Goal: Task Accomplishment & Management: Manage account settings

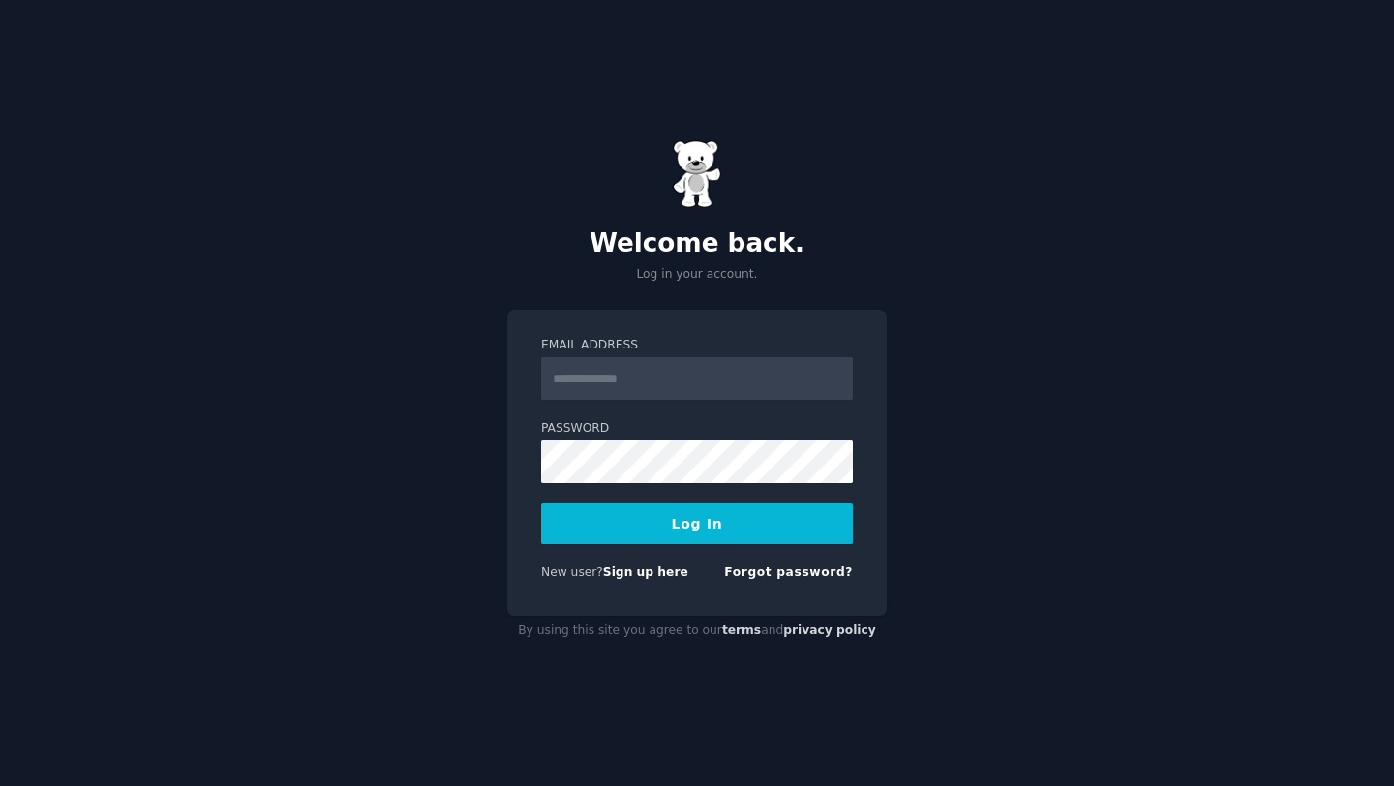
click at [670, 380] on input "Email Address" at bounding box center [697, 378] width 312 height 43
click at [923, 405] on div "Welcome back. Log in your account. Email Address Password Log In New user? Sign…" at bounding box center [697, 393] width 1394 height 786
click at [646, 571] on link "Sign up here" at bounding box center [645, 572] width 85 height 14
click at [760, 573] on link "Forgot password?" at bounding box center [788, 572] width 129 height 14
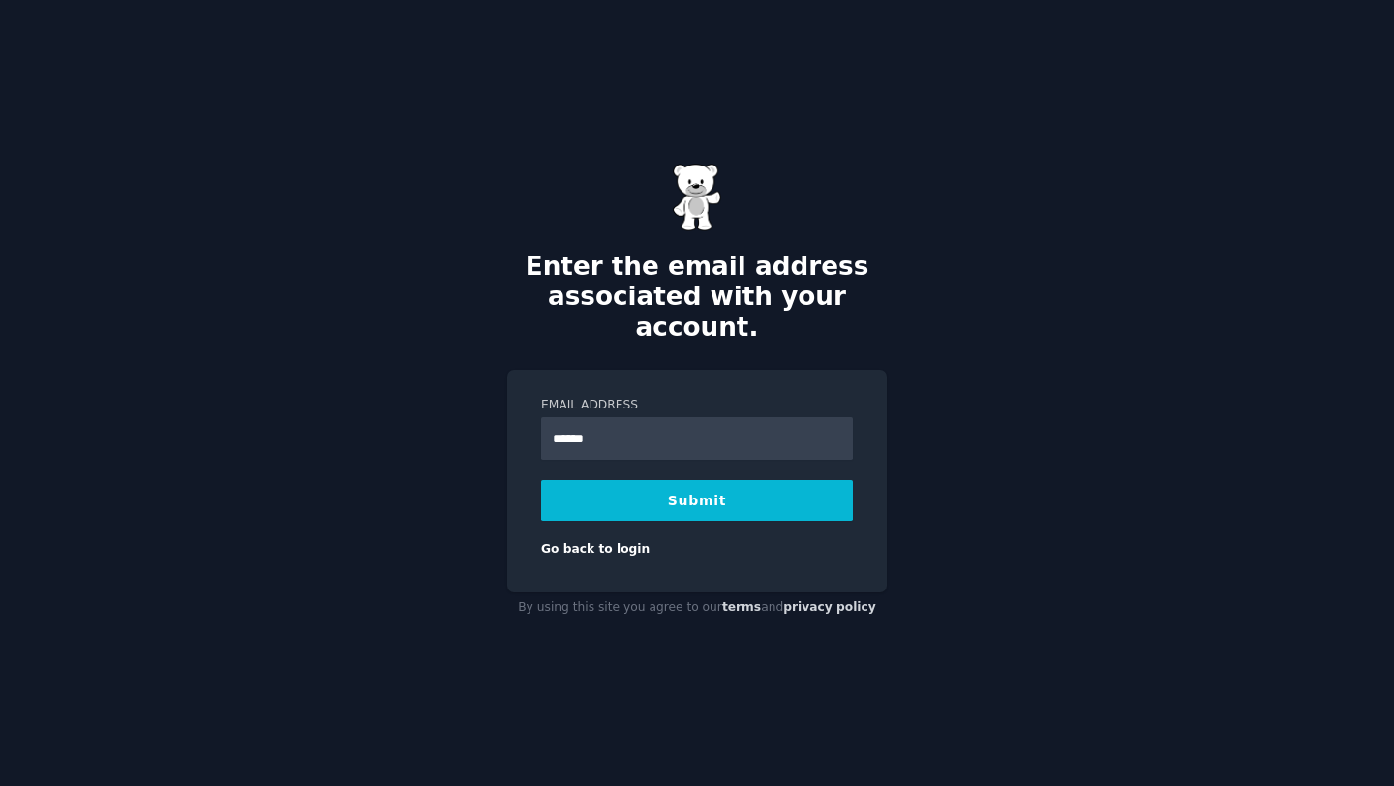
type input "**********"
click at [697, 492] on button "Submit" at bounding box center [697, 500] width 312 height 41
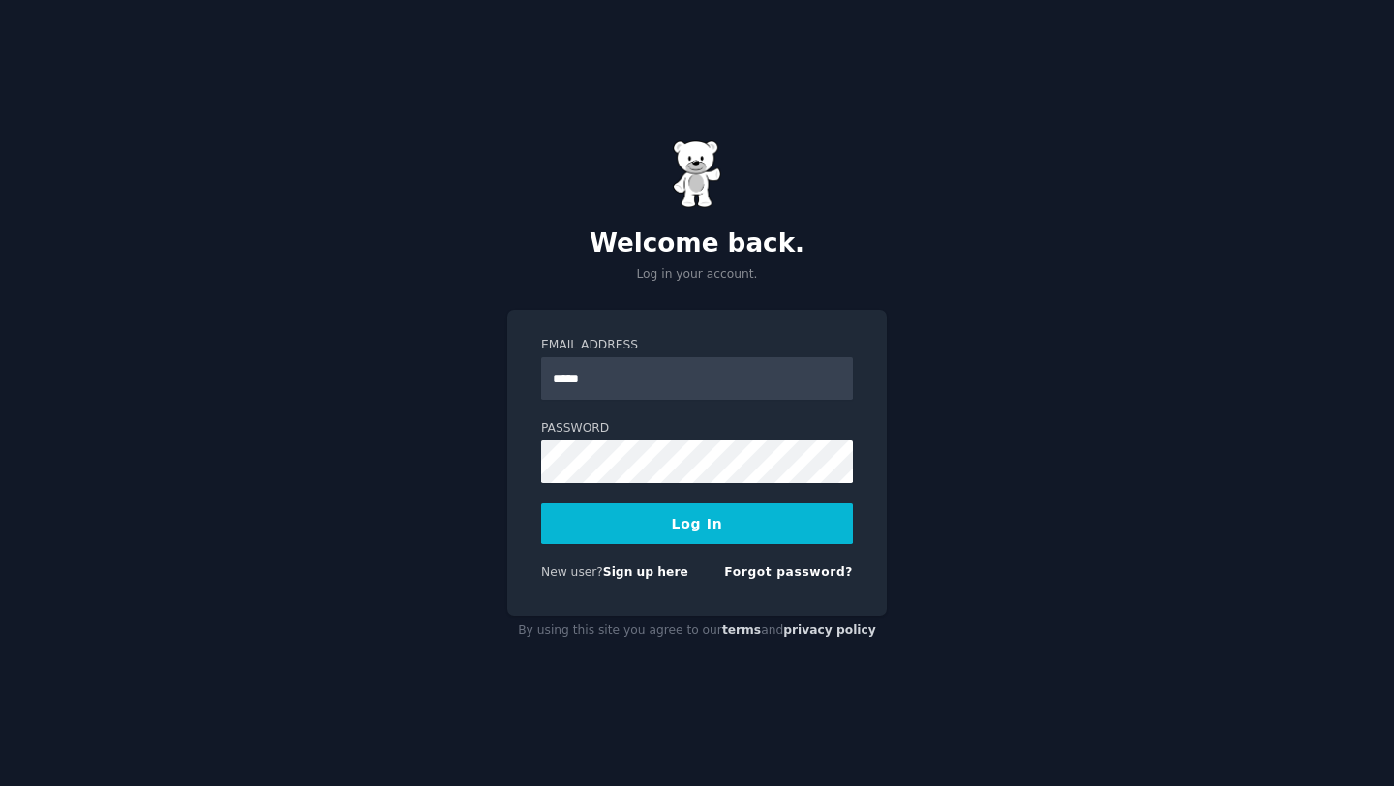
type input "**********"
click at [702, 510] on button "Log In" at bounding box center [697, 523] width 312 height 41
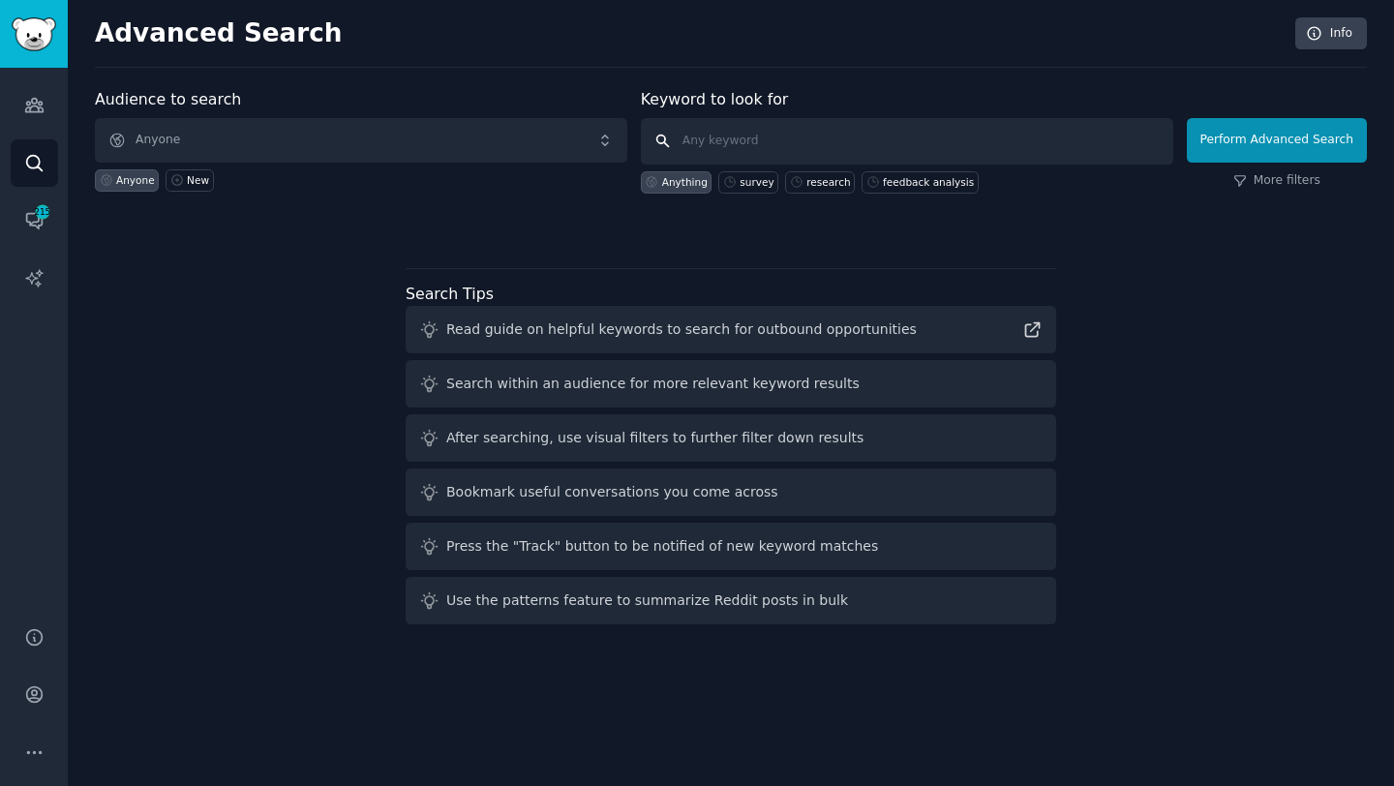
click at [713, 142] on input "text" at bounding box center [907, 141] width 532 height 46
click at [363, 203] on div "Audience to search Anyone Anyone New Keyword to look for Anything survey resear…" at bounding box center [731, 161] width 1272 height 146
click at [33, 216] on icon "Sidebar" at bounding box center [34, 220] width 20 height 20
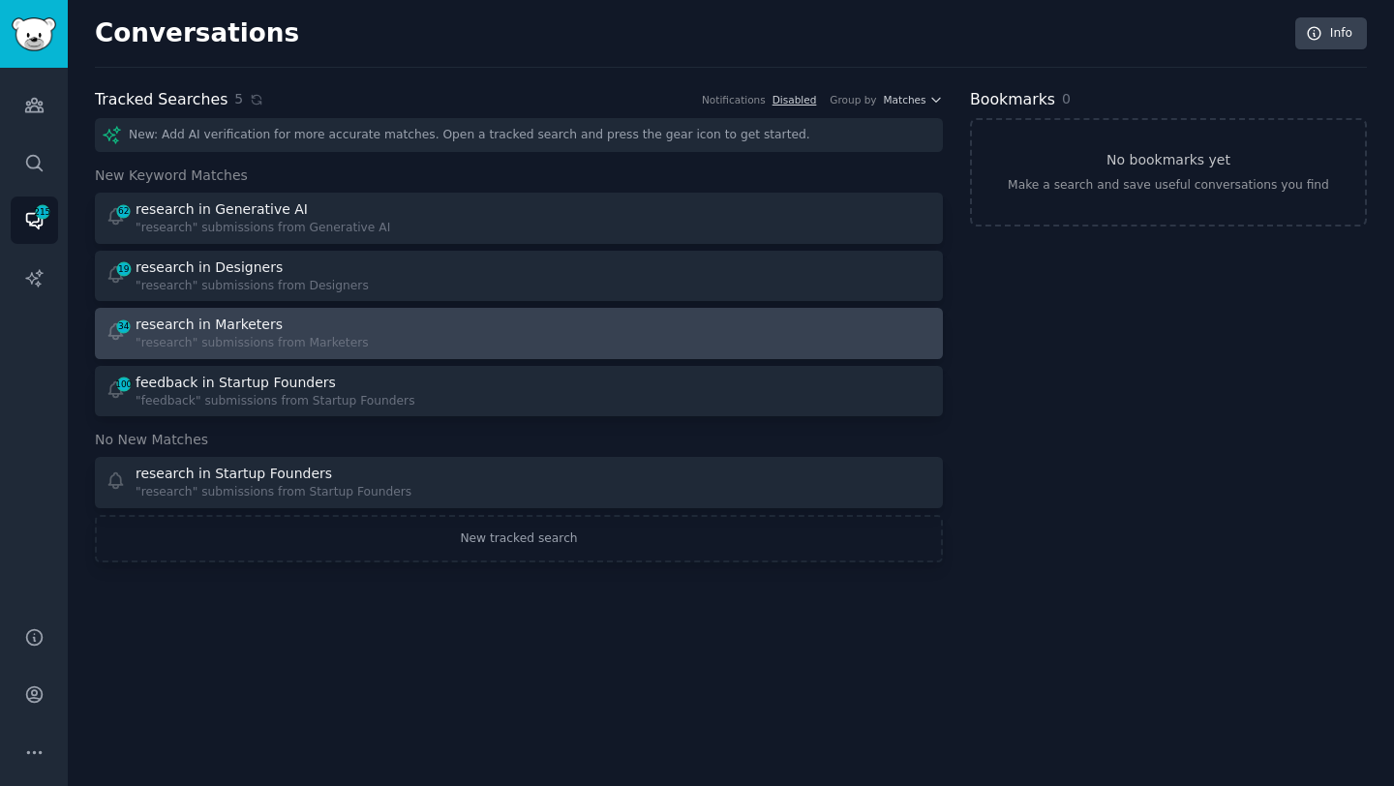
click at [260, 329] on div "research in Marketers" at bounding box center [209, 325] width 147 height 20
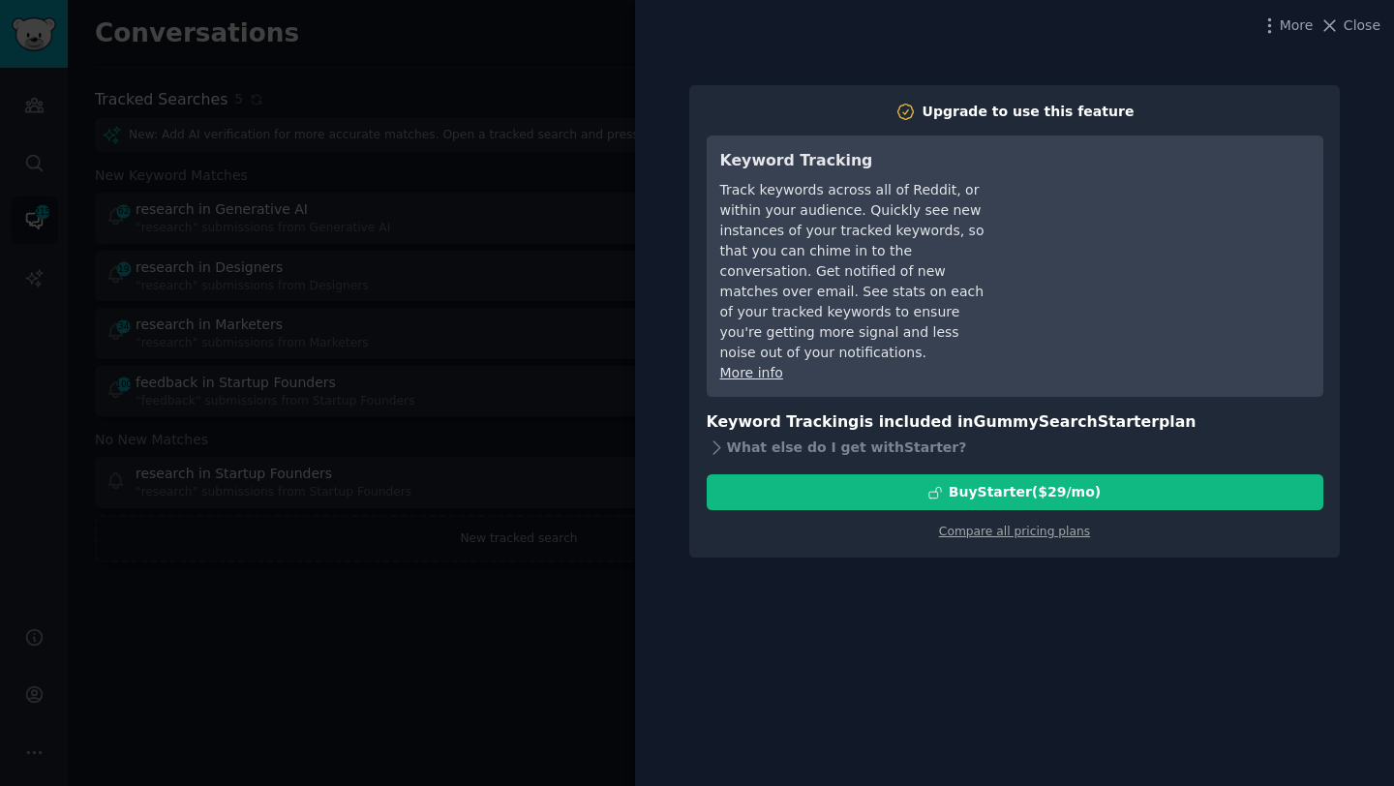
click at [559, 312] on div at bounding box center [697, 393] width 1394 height 786
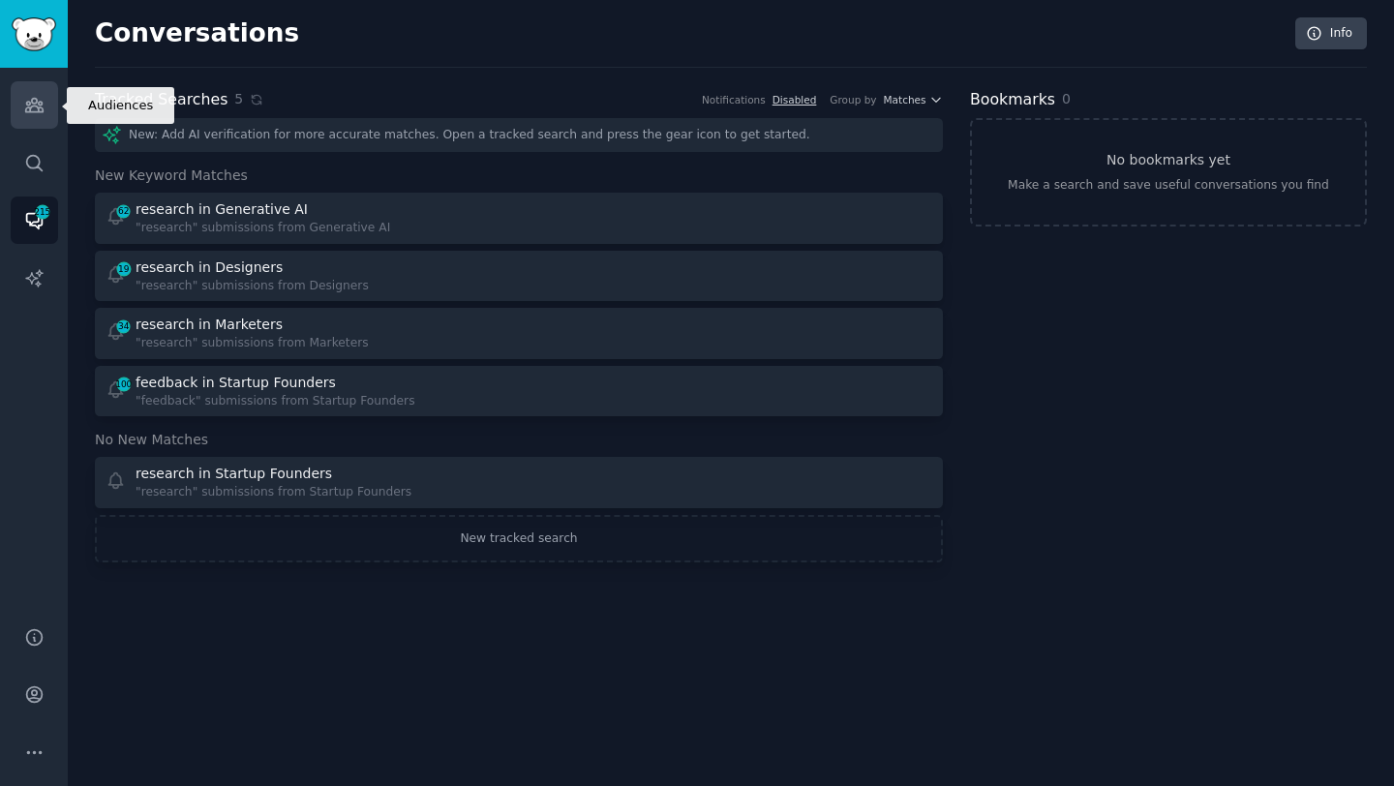
click at [28, 111] on icon "Sidebar" at bounding box center [33, 106] width 17 height 14
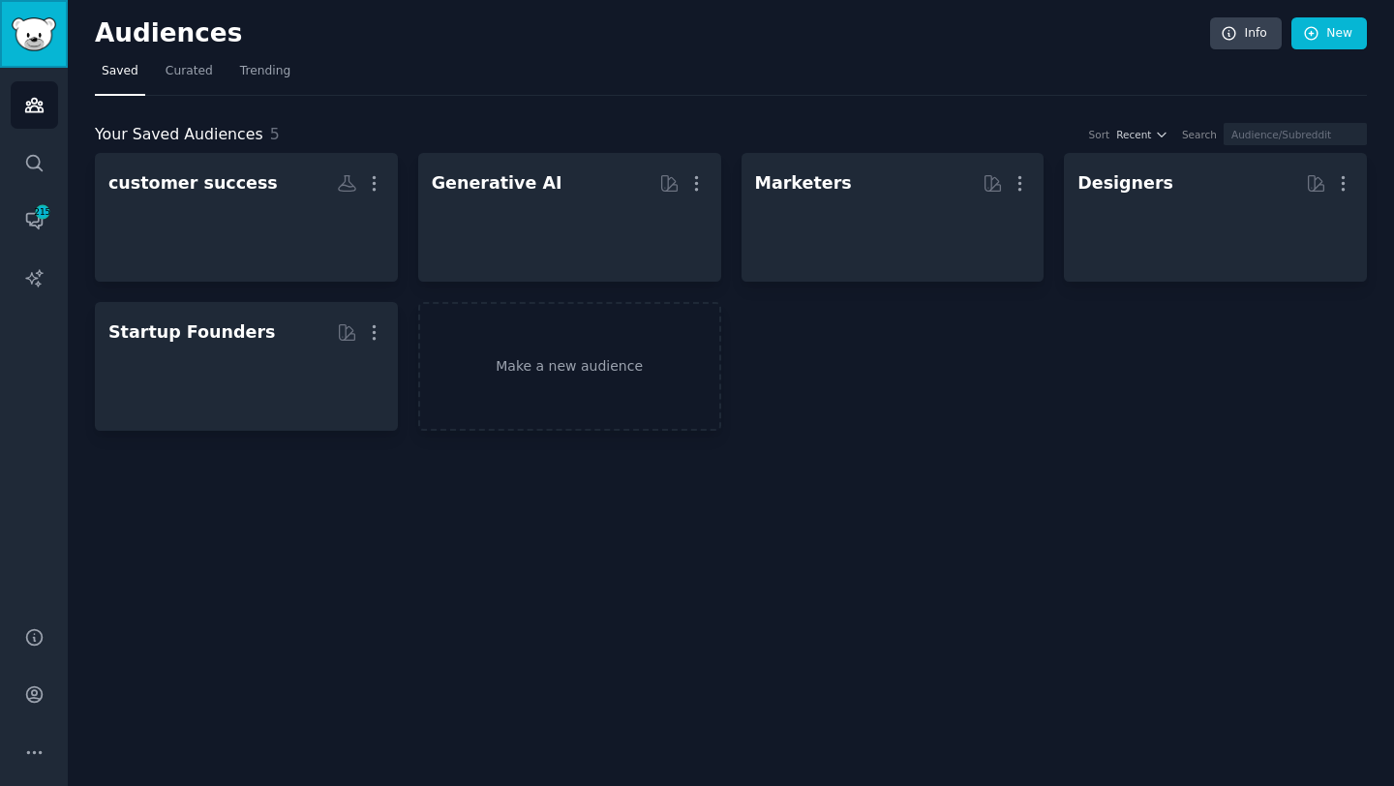
click at [34, 46] on img "Sidebar" at bounding box center [34, 34] width 45 height 34
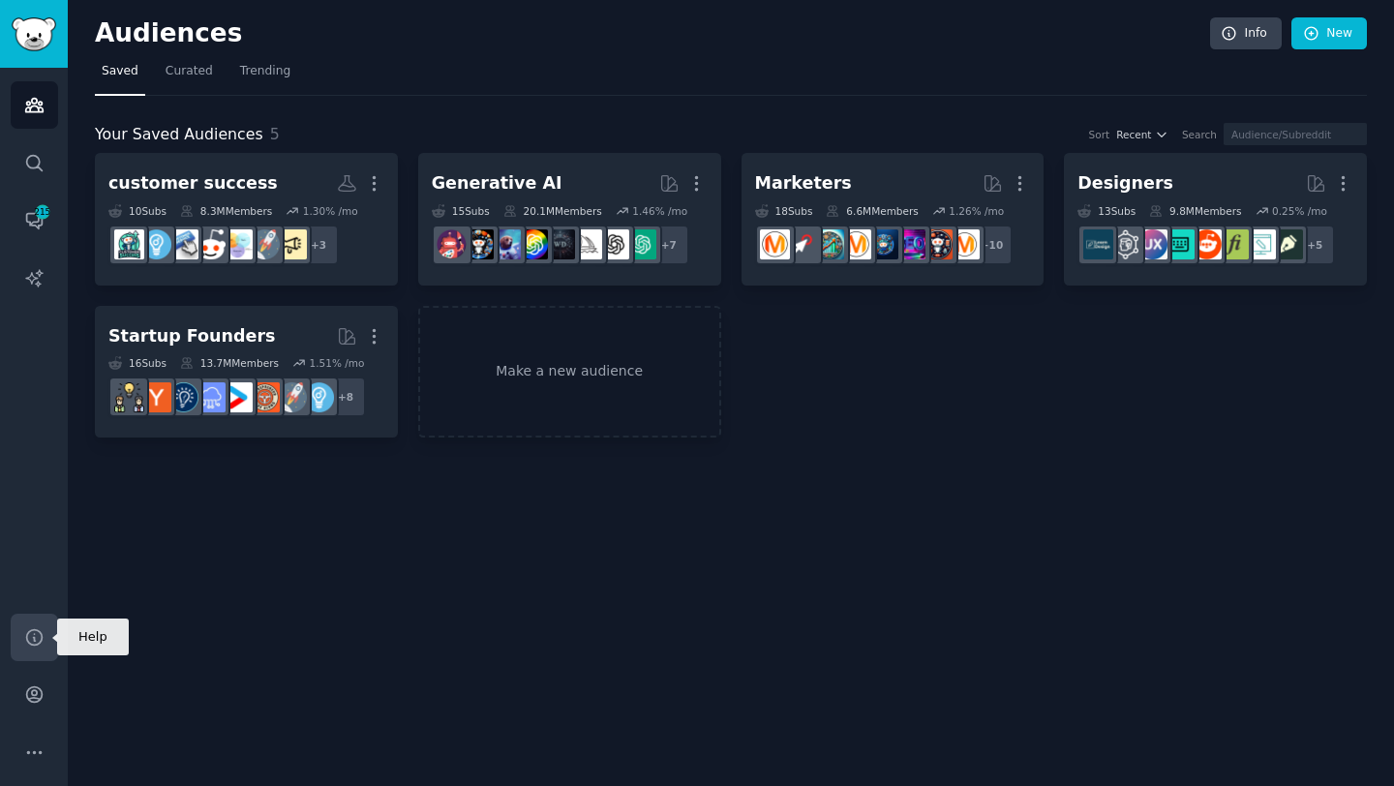
click at [36, 639] on icon "Sidebar" at bounding box center [34, 637] width 20 height 20
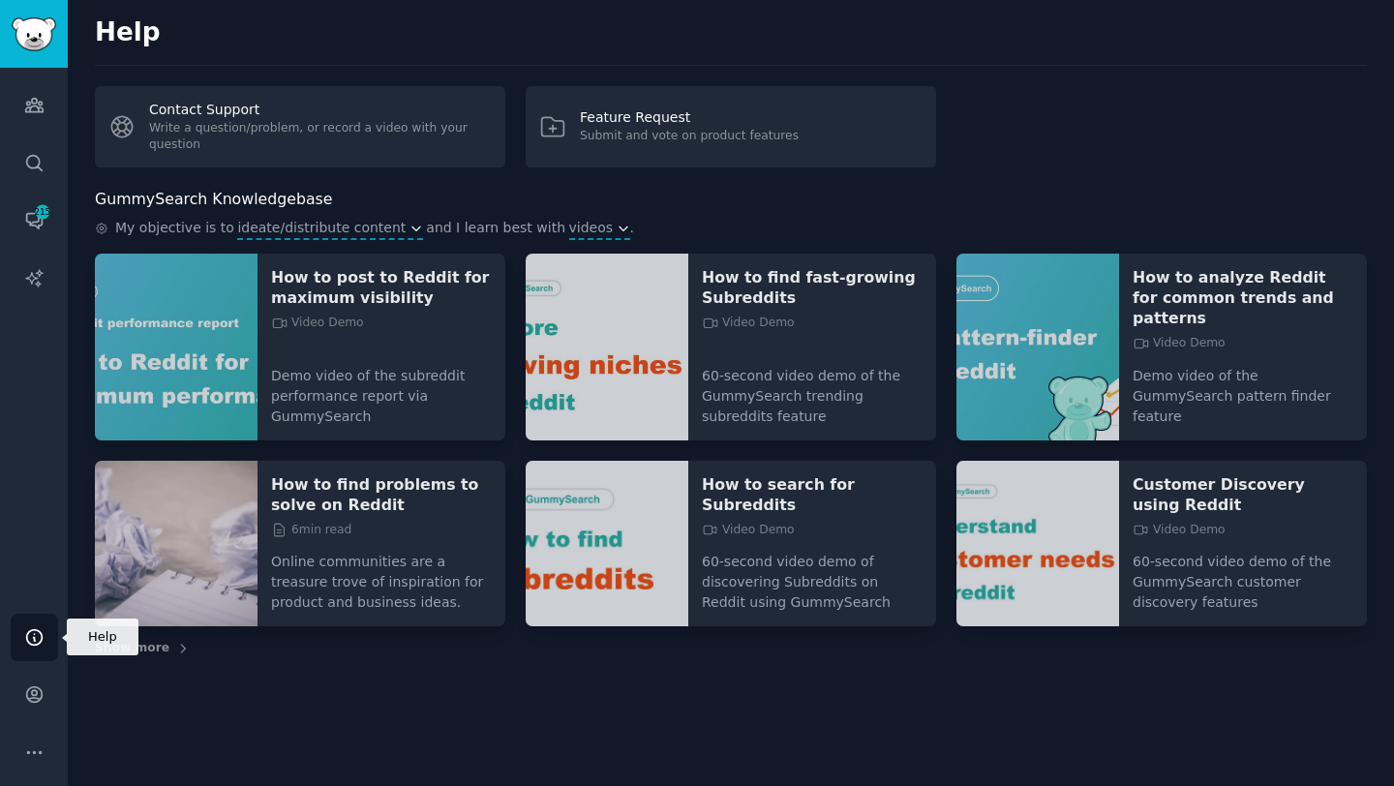
click at [36, 639] on icon "Sidebar" at bounding box center [34, 637] width 20 height 20
click at [23, 37] on img "Sidebar" at bounding box center [34, 34] width 45 height 34
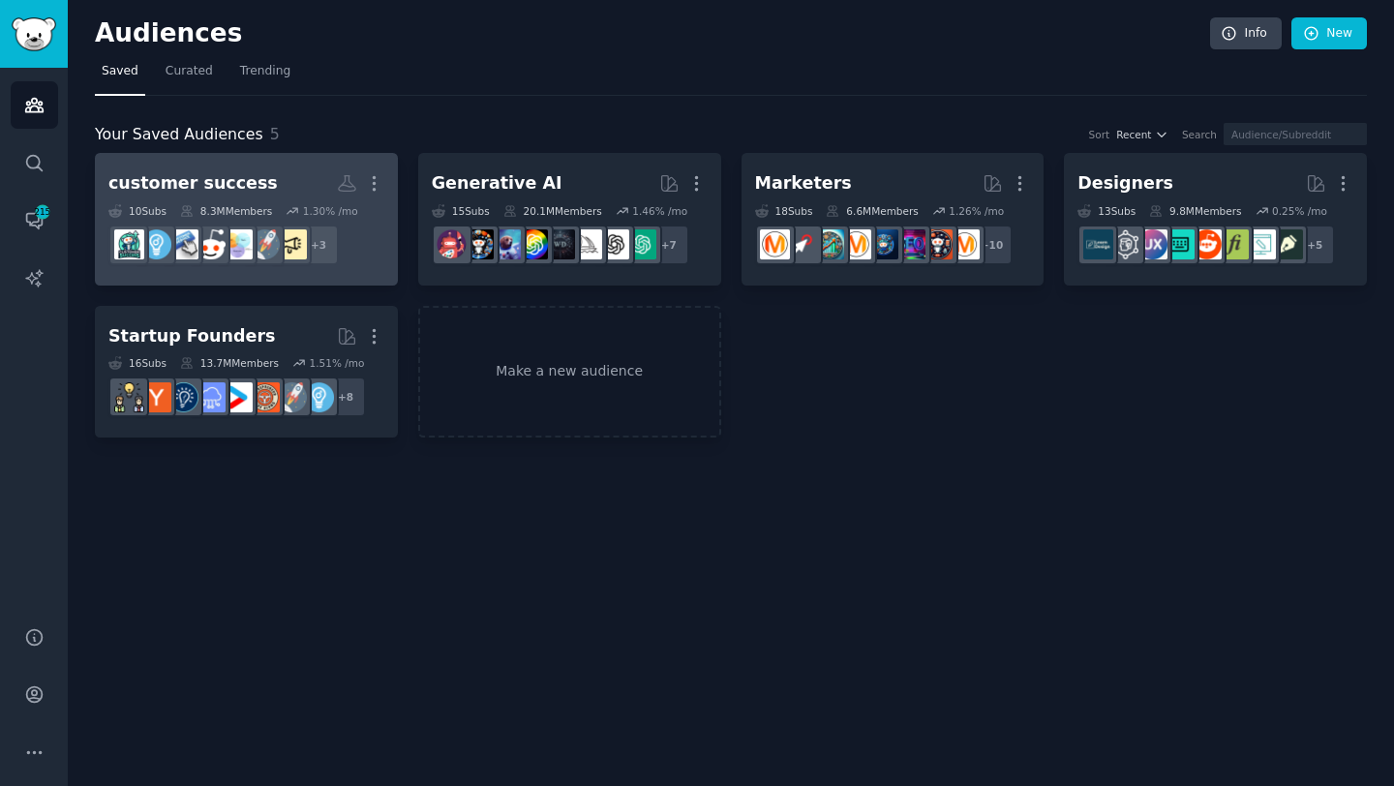
click at [186, 181] on div "customer success" at bounding box center [192, 183] width 169 height 24
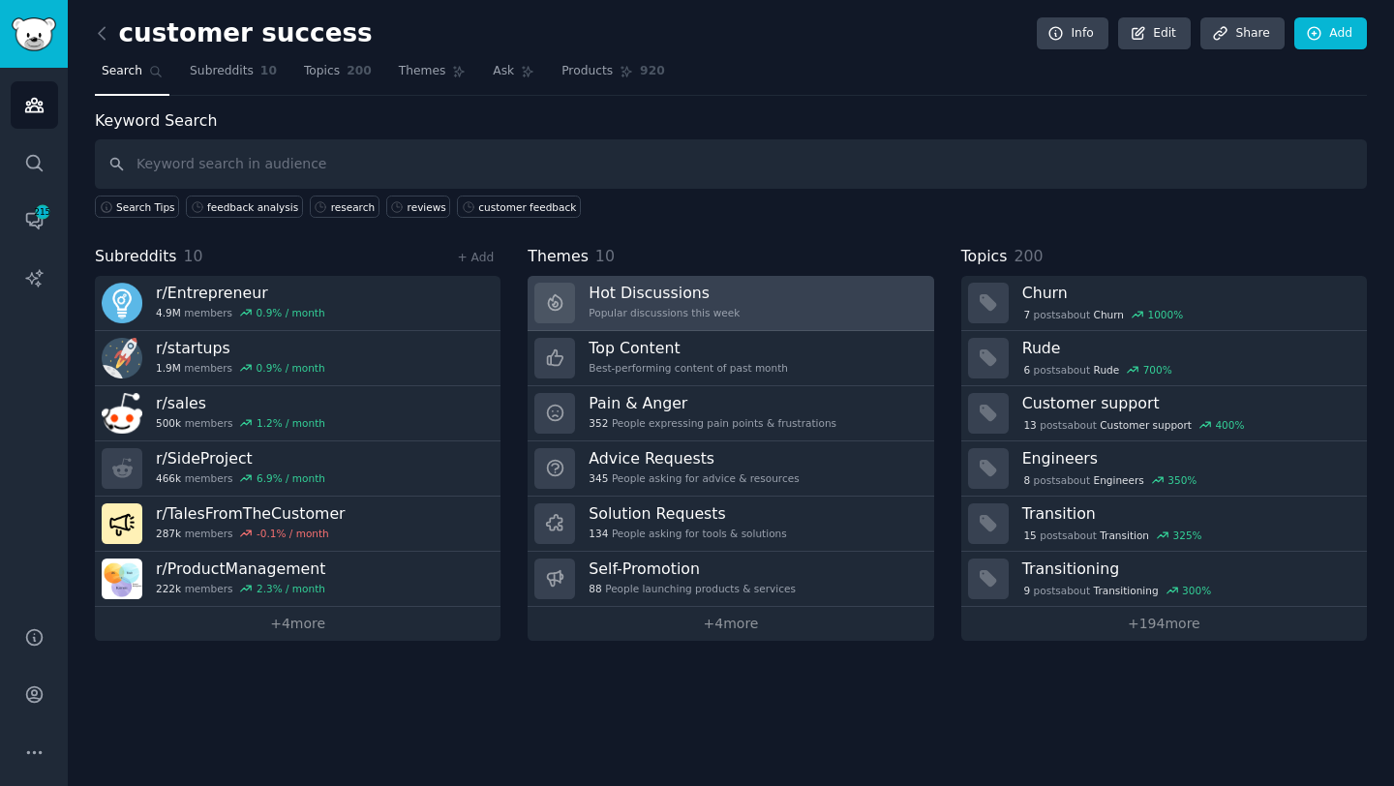
click at [669, 295] on h3 "Hot Discussions" at bounding box center [664, 293] width 151 height 20
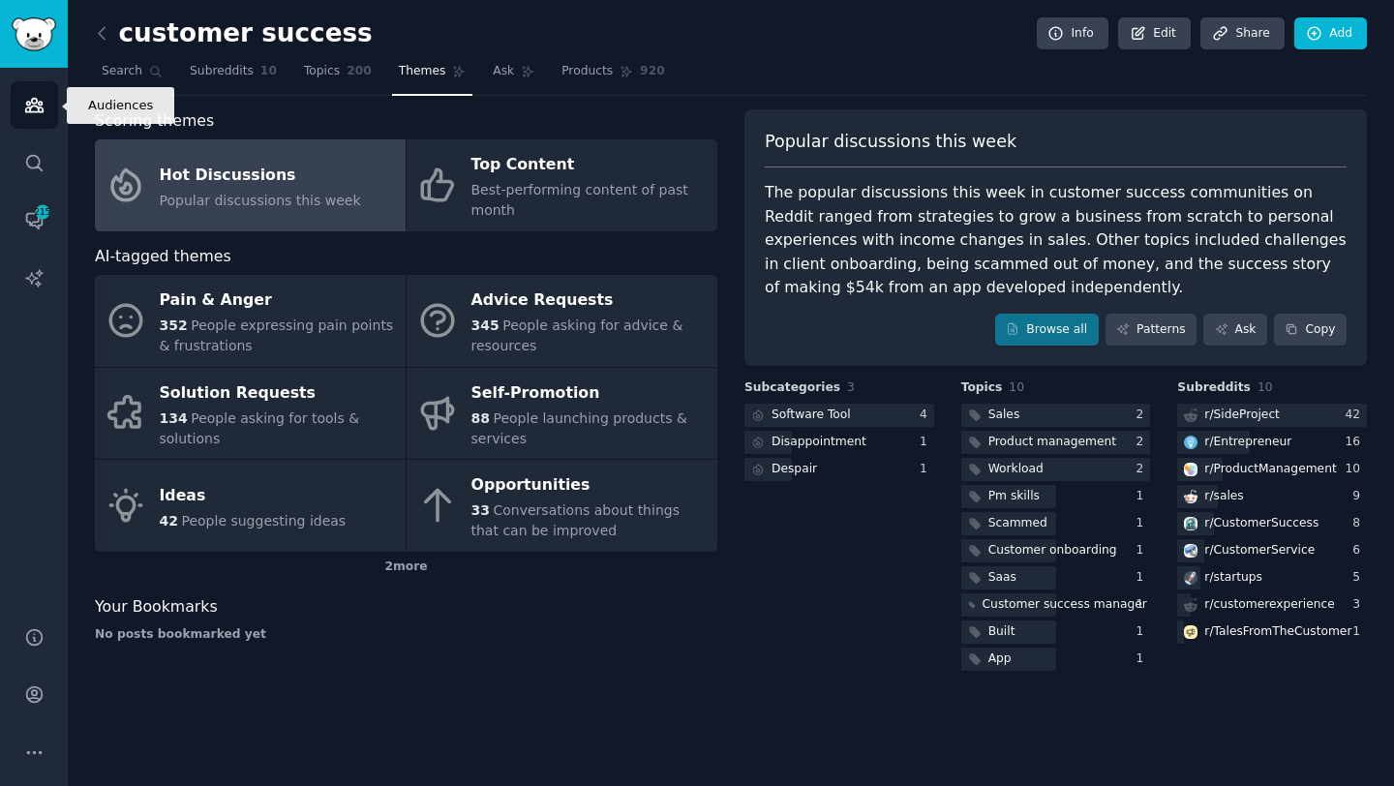
click at [34, 107] on icon "Sidebar" at bounding box center [34, 105] width 20 height 20
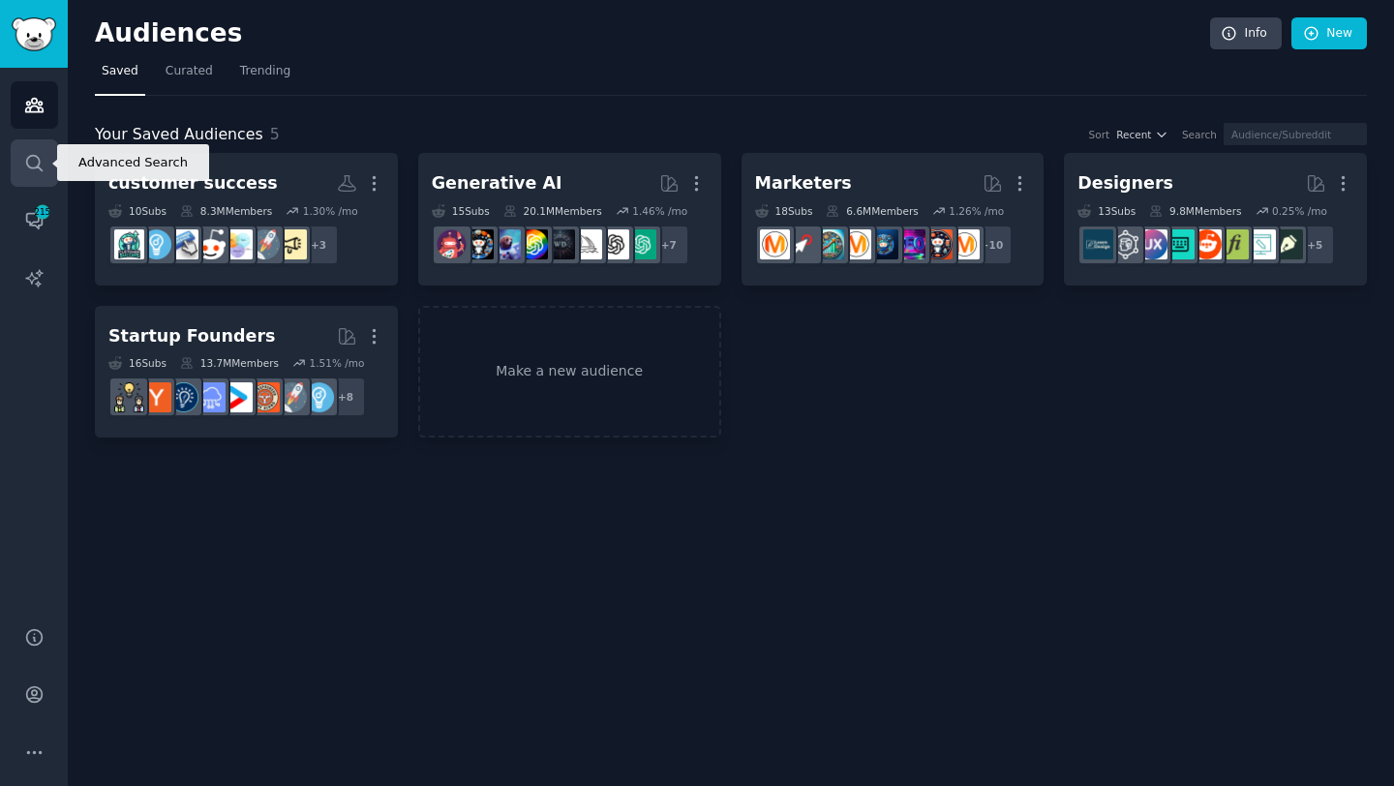
click at [30, 165] on icon "Sidebar" at bounding box center [34, 163] width 20 height 20
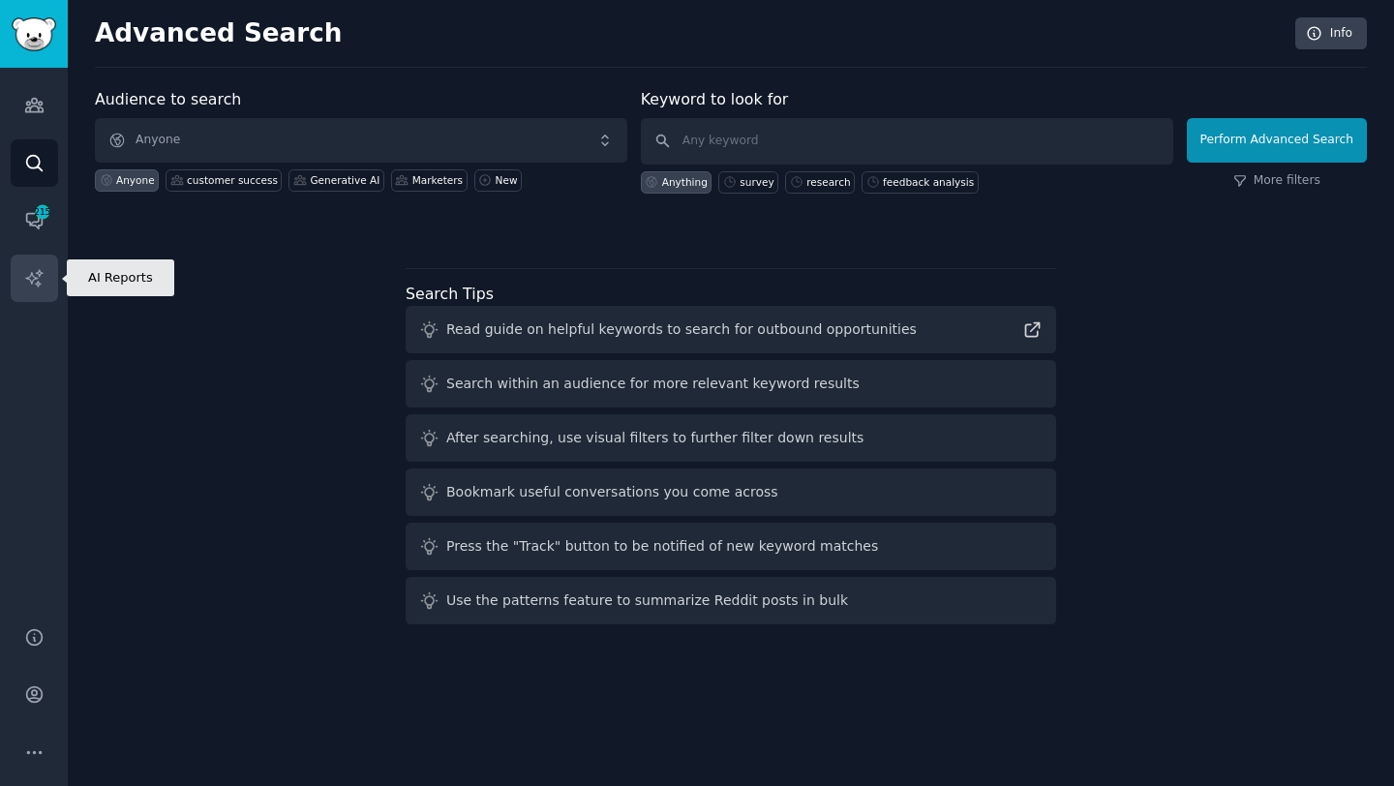
click at [32, 287] on icon "Sidebar" at bounding box center [34, 278] width 20 height 20
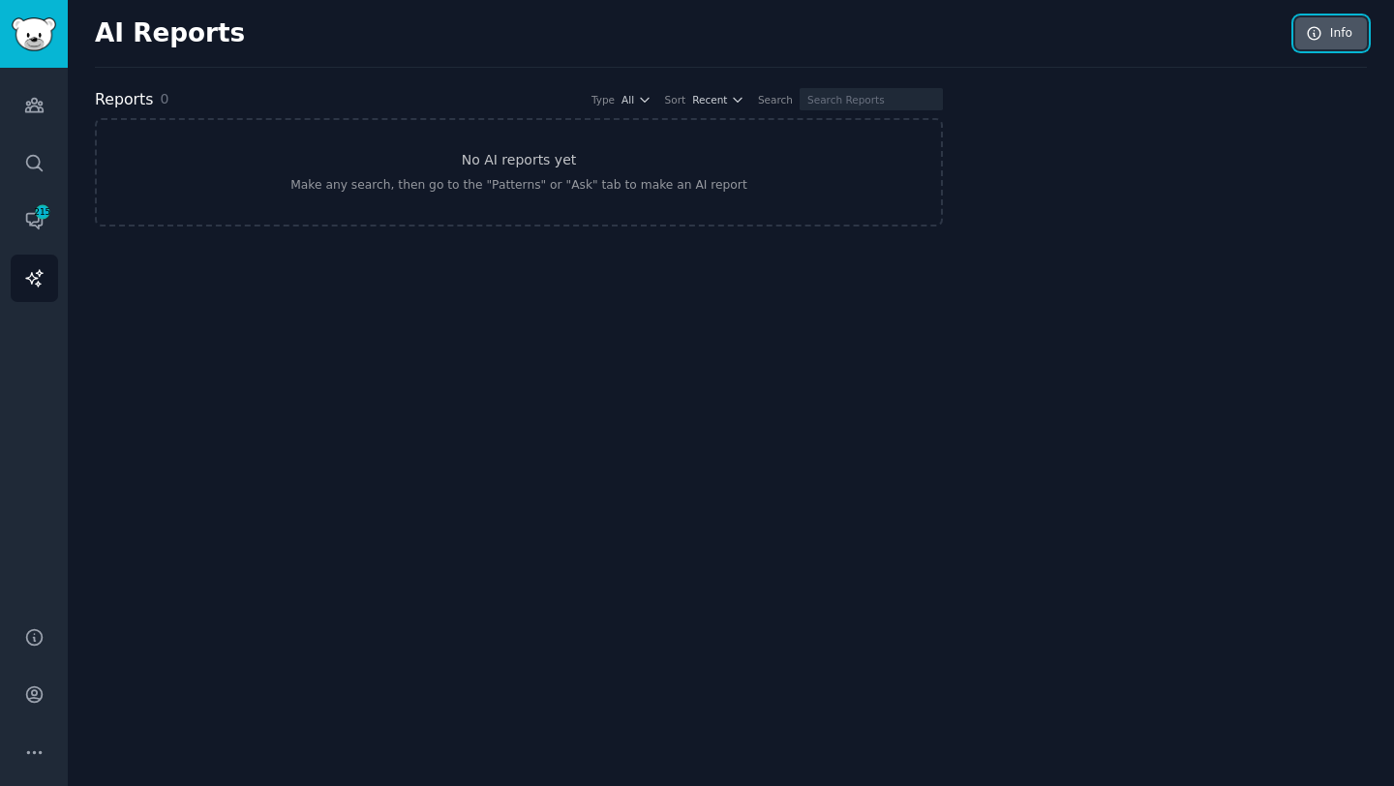
click at [1309, 36] on icon at bounding box center [1315, 33] width 13 height 13
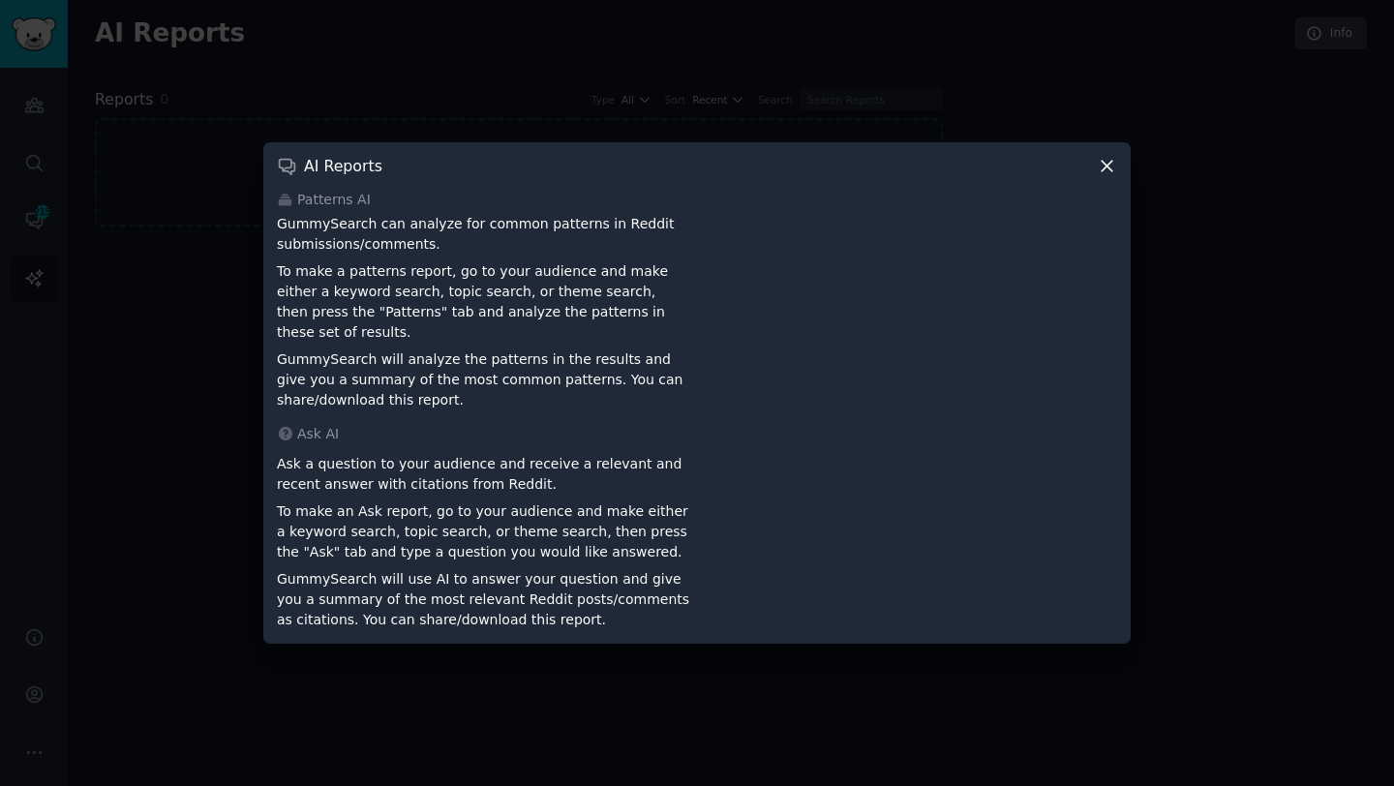
click at [1107, 171] on icon at bounding box center [1107, 166] width 11 height 11
